Goal: Transaction & Acquisition: Purchase product/service

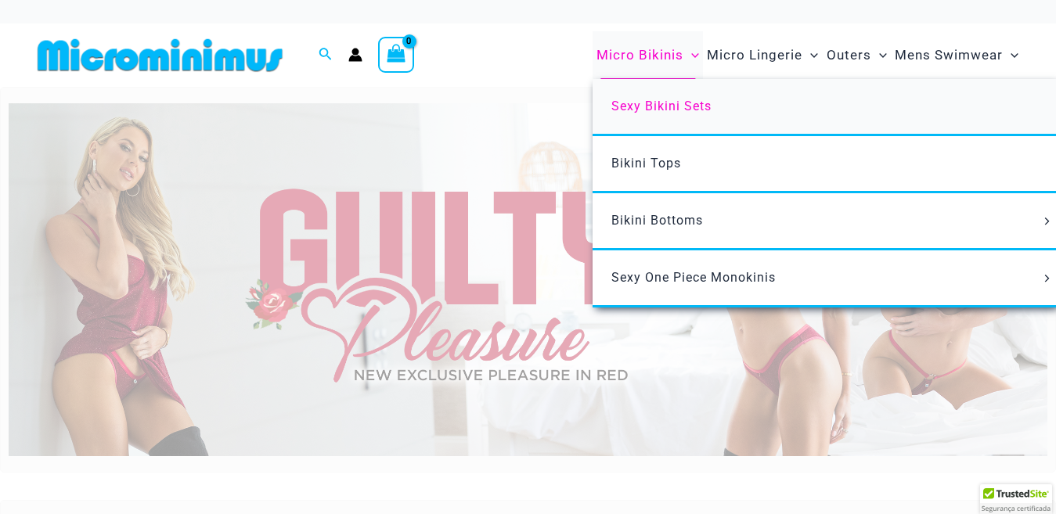
click at [636, 97] on link "Sexy Bikini Sets" at bounding box center [825, 107] width 466 height 57
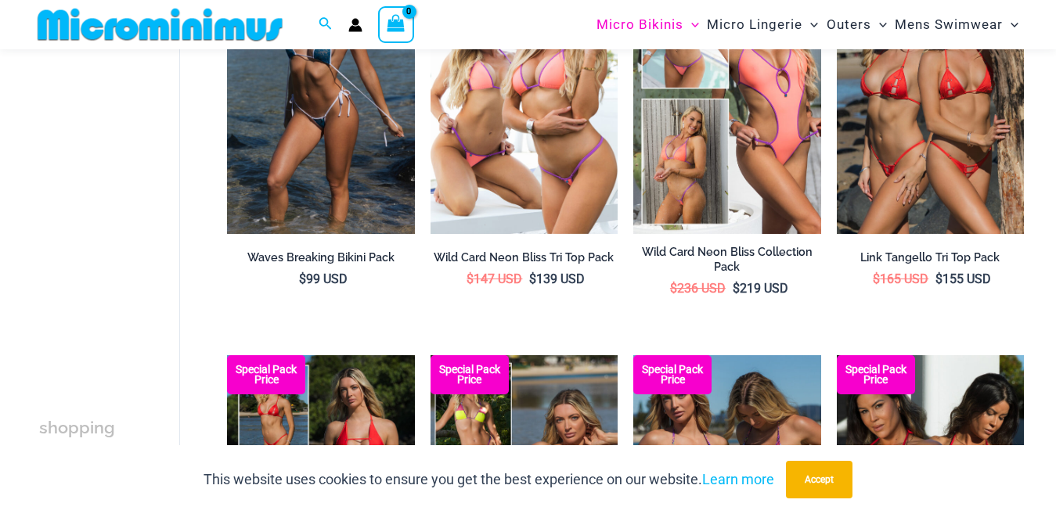
scroll to position [377, 0]
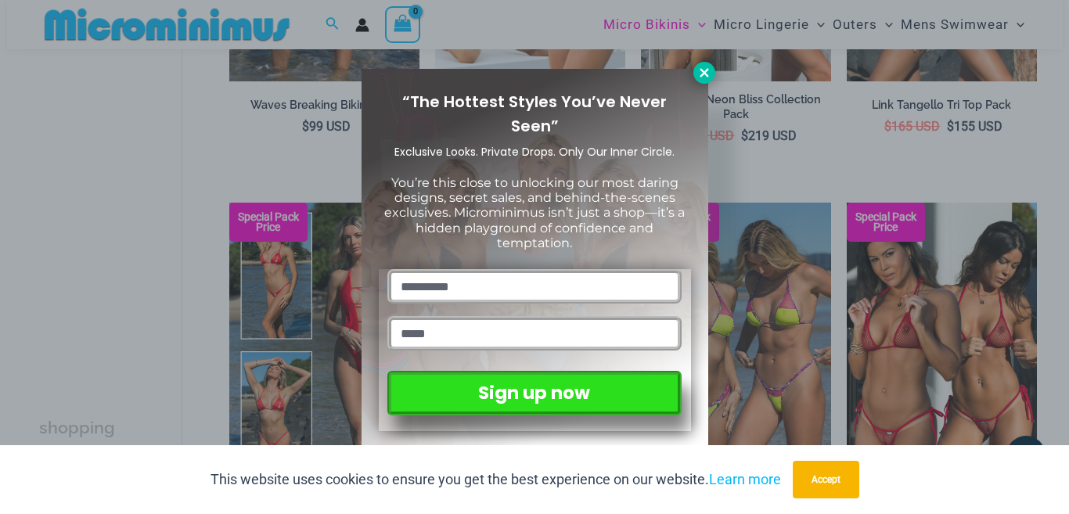
click at [703, 74] on icon at bounding box center [704, 72] width 9 height 9
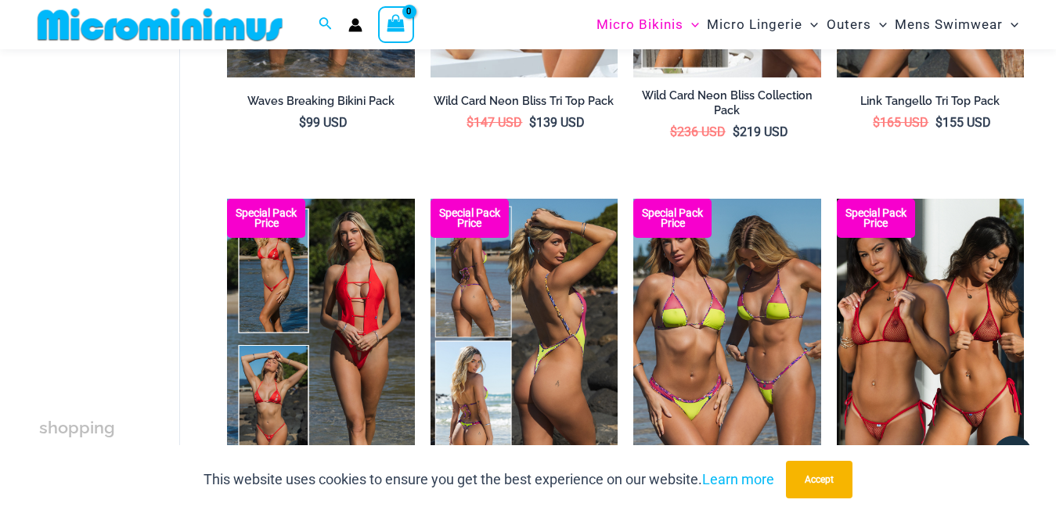
click at [551, 331] on img at bounding box center [523, 339] width 187 height 281
